Goal: Transaction & Acquisition: Book appointment/travel/reservation

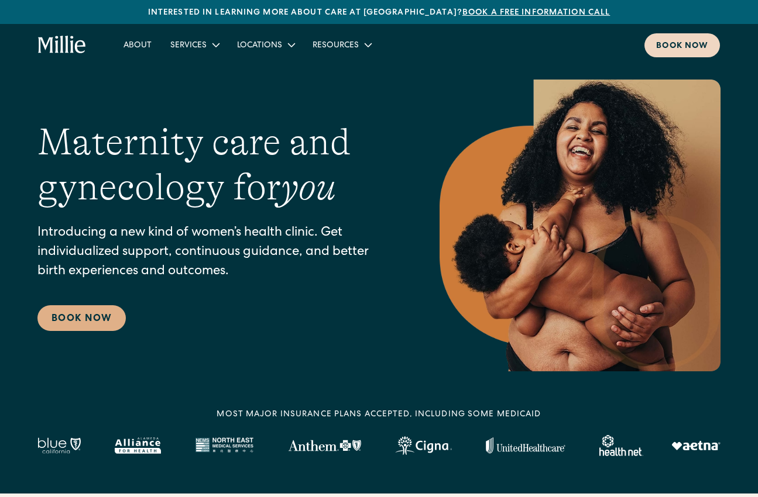
click at [691, 39] on link "Book now" at bounding box center [681, 45] width 75 height 24
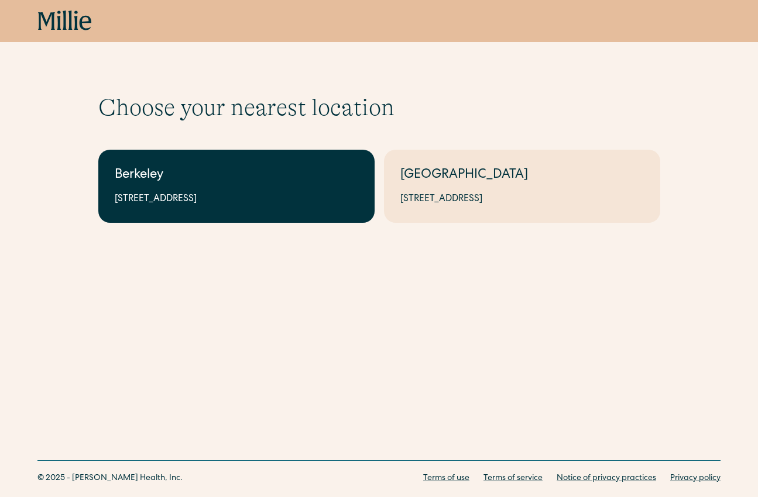
click at [173, 192] on div "2999 Regent St, Suite 524, Berkeley, CA 94705" at bounding box center [236, 199] width 243 height 14
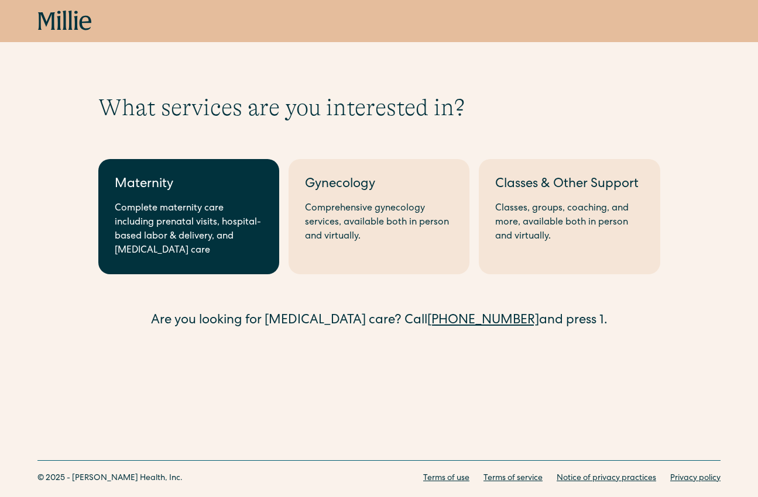
click at [173, 192] on div "Maternity" at bounding box center [189, 185] width 148 height 19
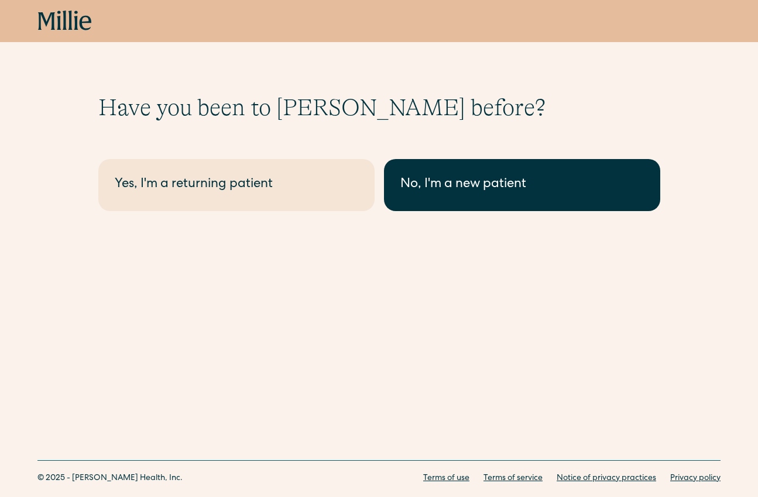
click at [486, 184] on div "No, I'm a new patient" at bounding box center [521, 185] width 243 height 19
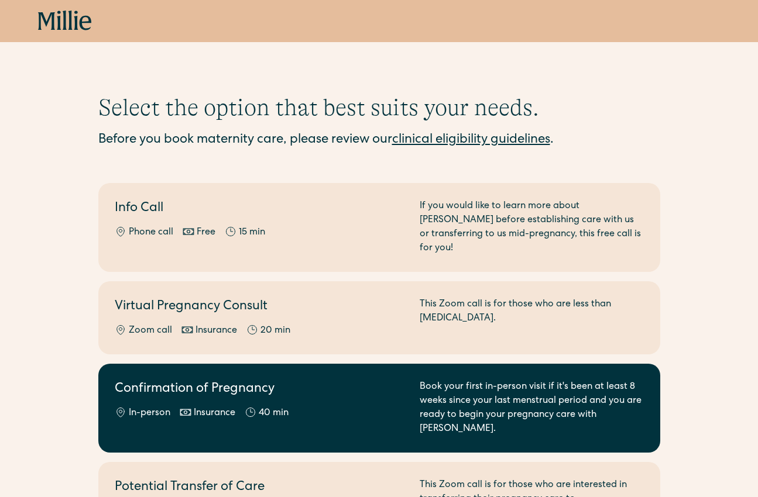
click at [353, 407] on div "In-person Insurance 40 min" at bounding box center [260, 414] width 291 height 14
